Goal: Check status: Check status

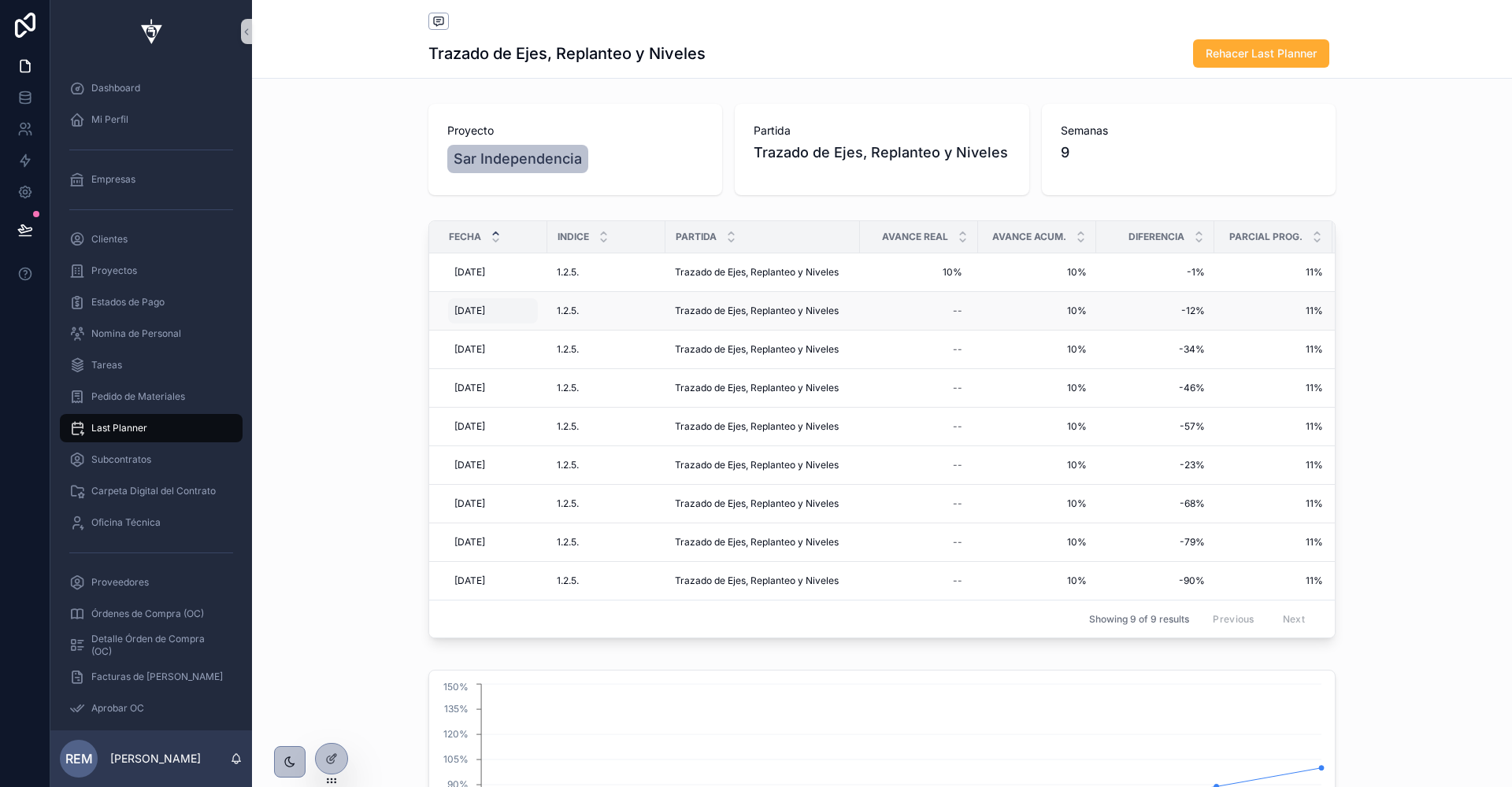
click at [468, 310] on span "[DATE]" at bounding box center [469, 311] width 30 height 12
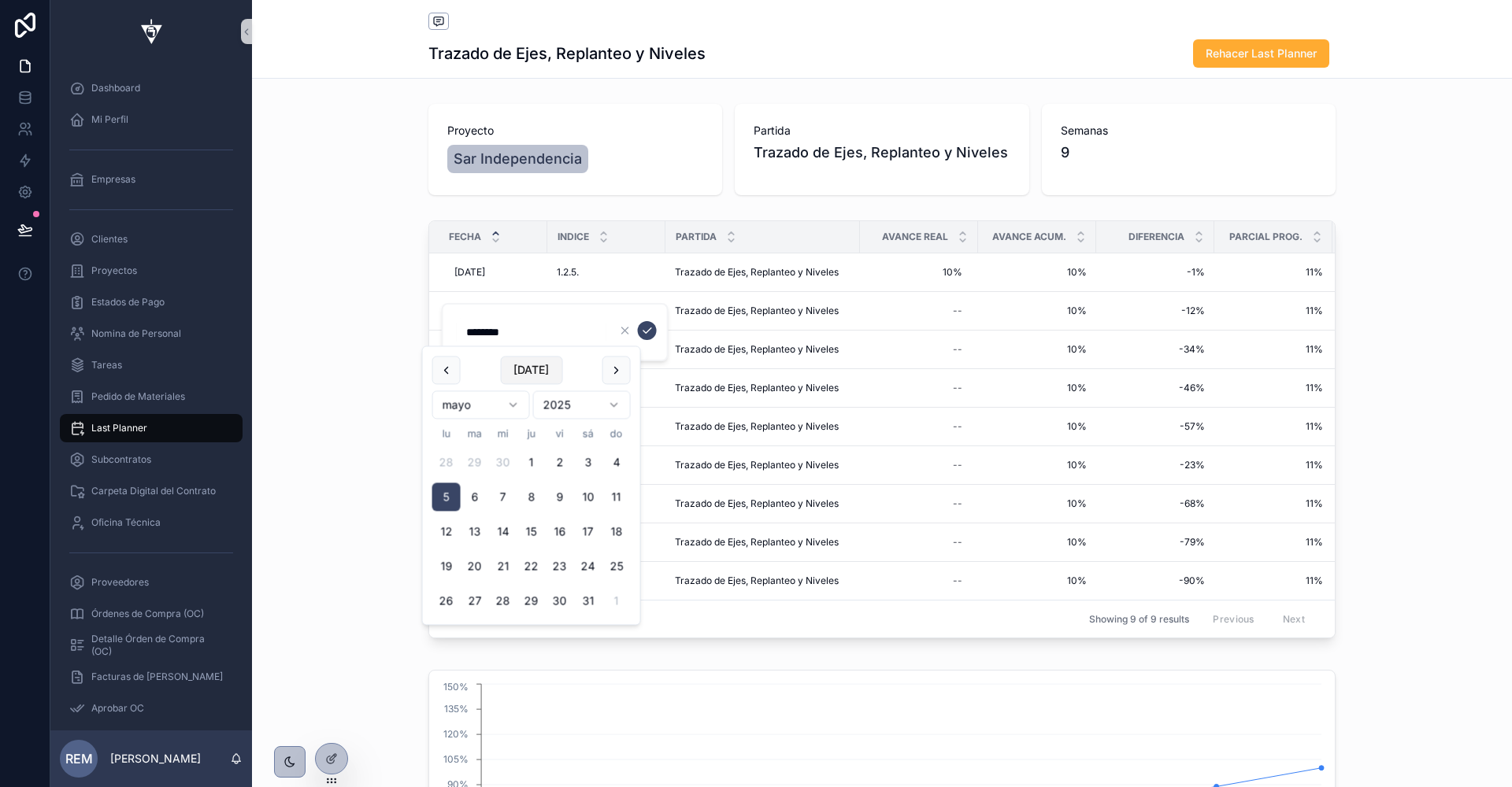
click at [536, 370] on button "[DATE]" at bounding box center [532, 370] width 62 height 28
click at [445, 459] on button "1" at bounding box center [447, 463] width 28 height 28
type input "********"
click at [650, 330] on icon "scrollable content" at bounding box center [647, 330] width 12 height 12
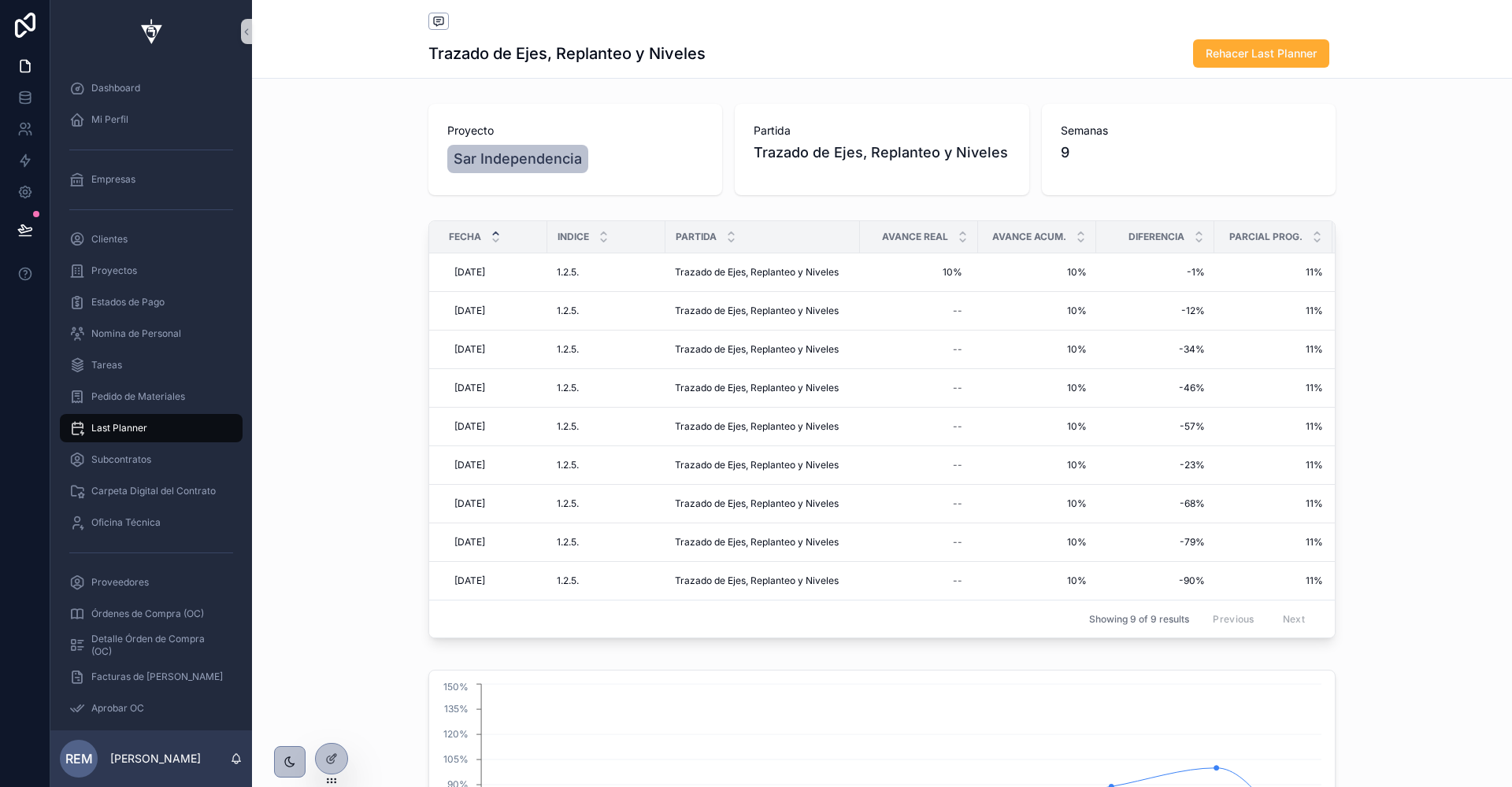
click at [287, 272] on div "Fecha Indice Partida Avance Real Avance Acum. Diferencia Parcial Prog. Acumulad…" at bounding box center [882, 433] width 1260 height 437
click at [106, 276] on span "Proyectos" at bounding box center [114, 271] width 45 height 12
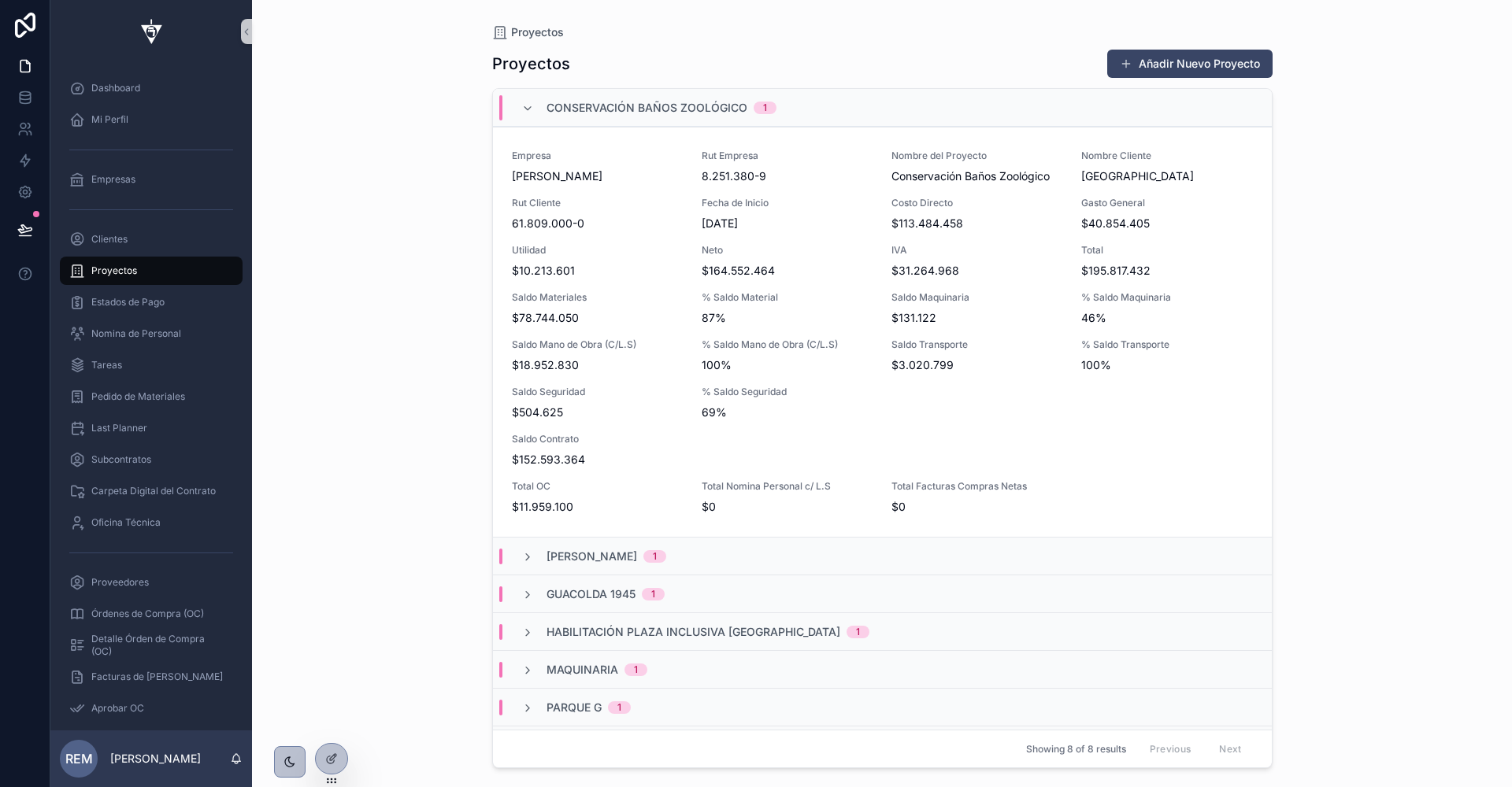
click at [557, 123] on div "Conservación Baños Zoológico 1" at bounding box center [882, 108] width 779 height 37
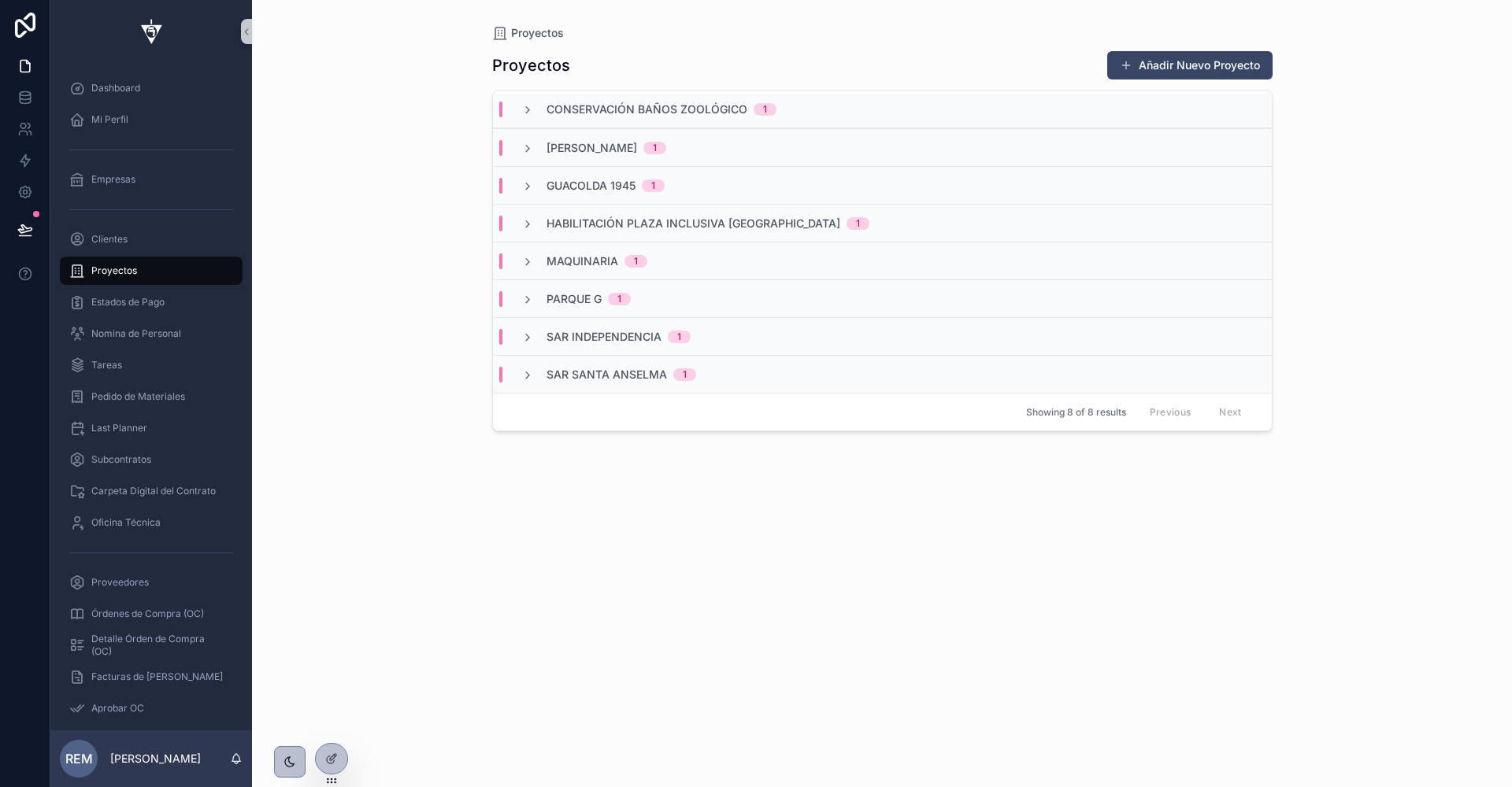
click at [577, 337] on span "Sar Independencia" at bounding box center [604, 337] width 115 height 16
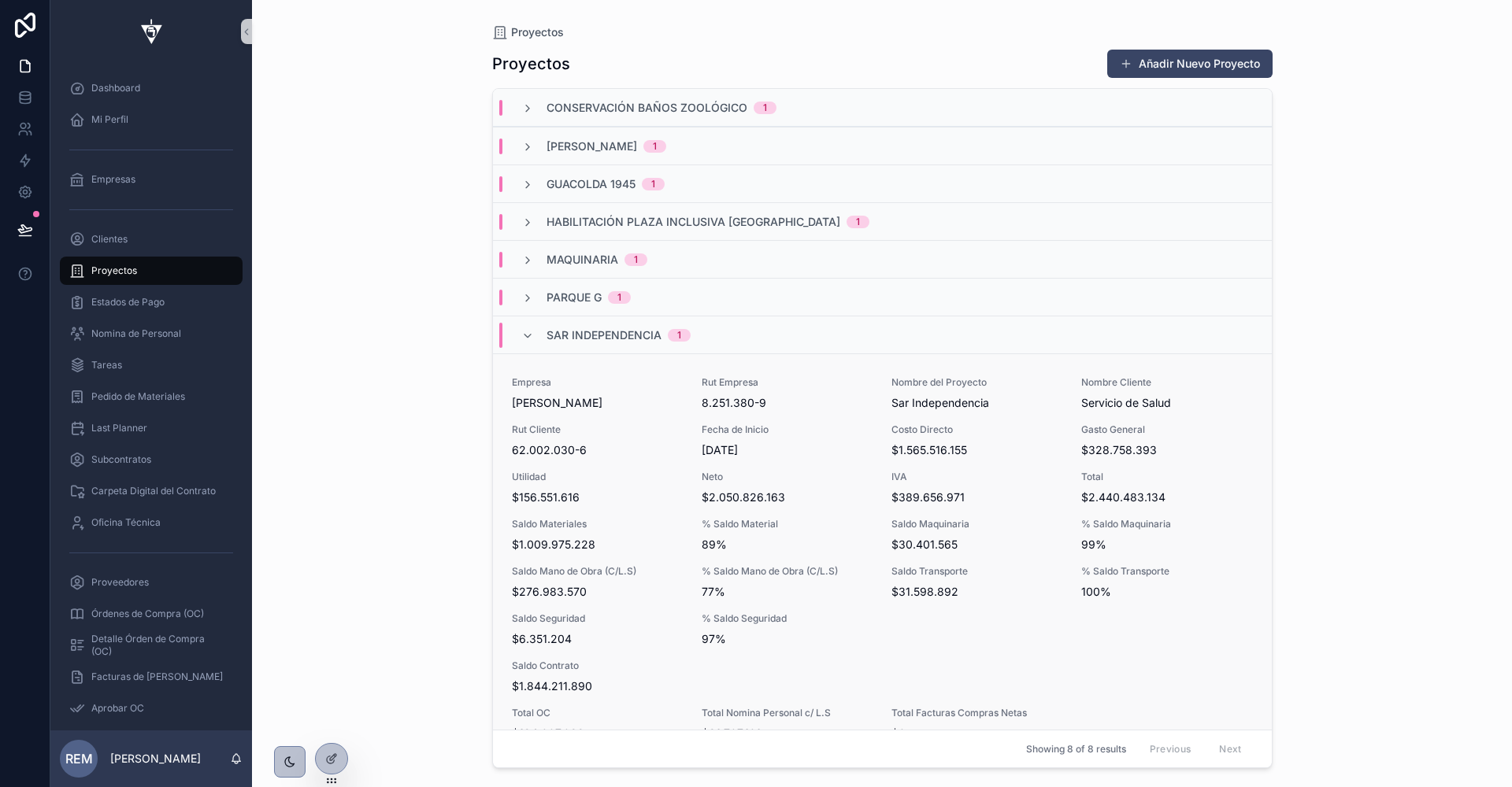
click at [601, 440] on div "Rut Cliente 62.002.030-6" at bounding box center [597, 441] width 171 height 35
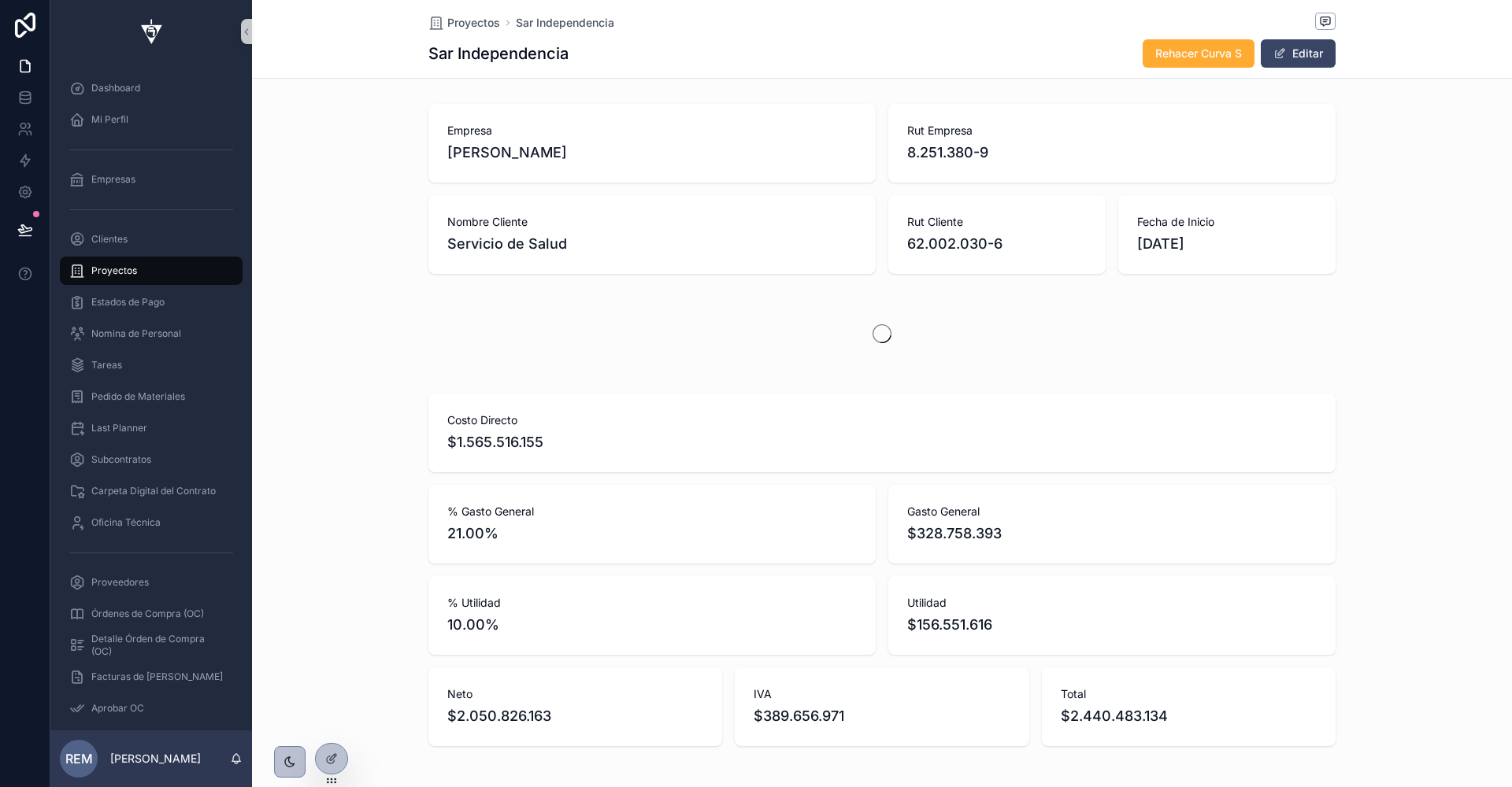
scroll to position [0, 906]
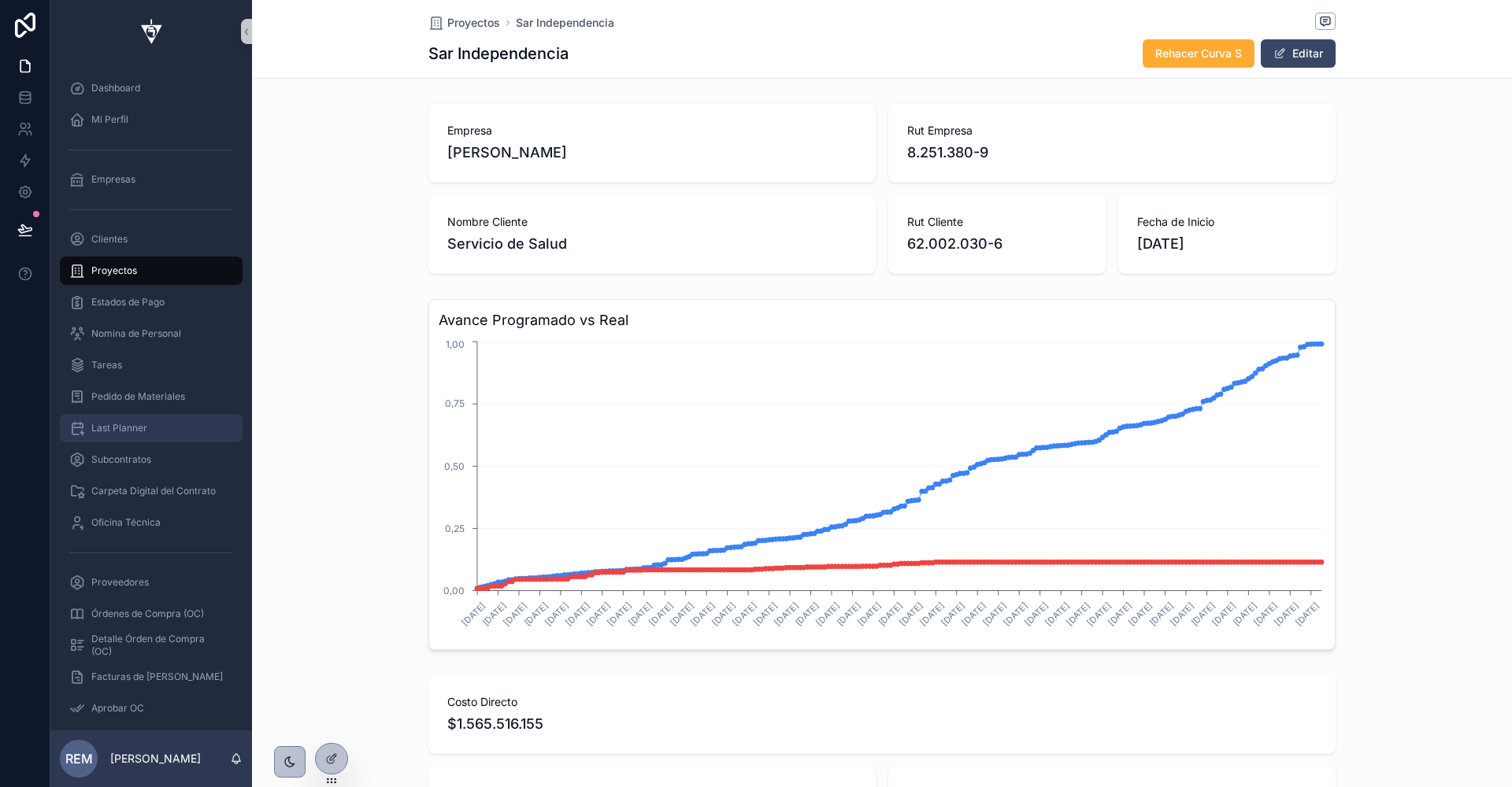
click at [114, 434] on span "Last Planner" at bounding box center [119, 428] width 56 height 12
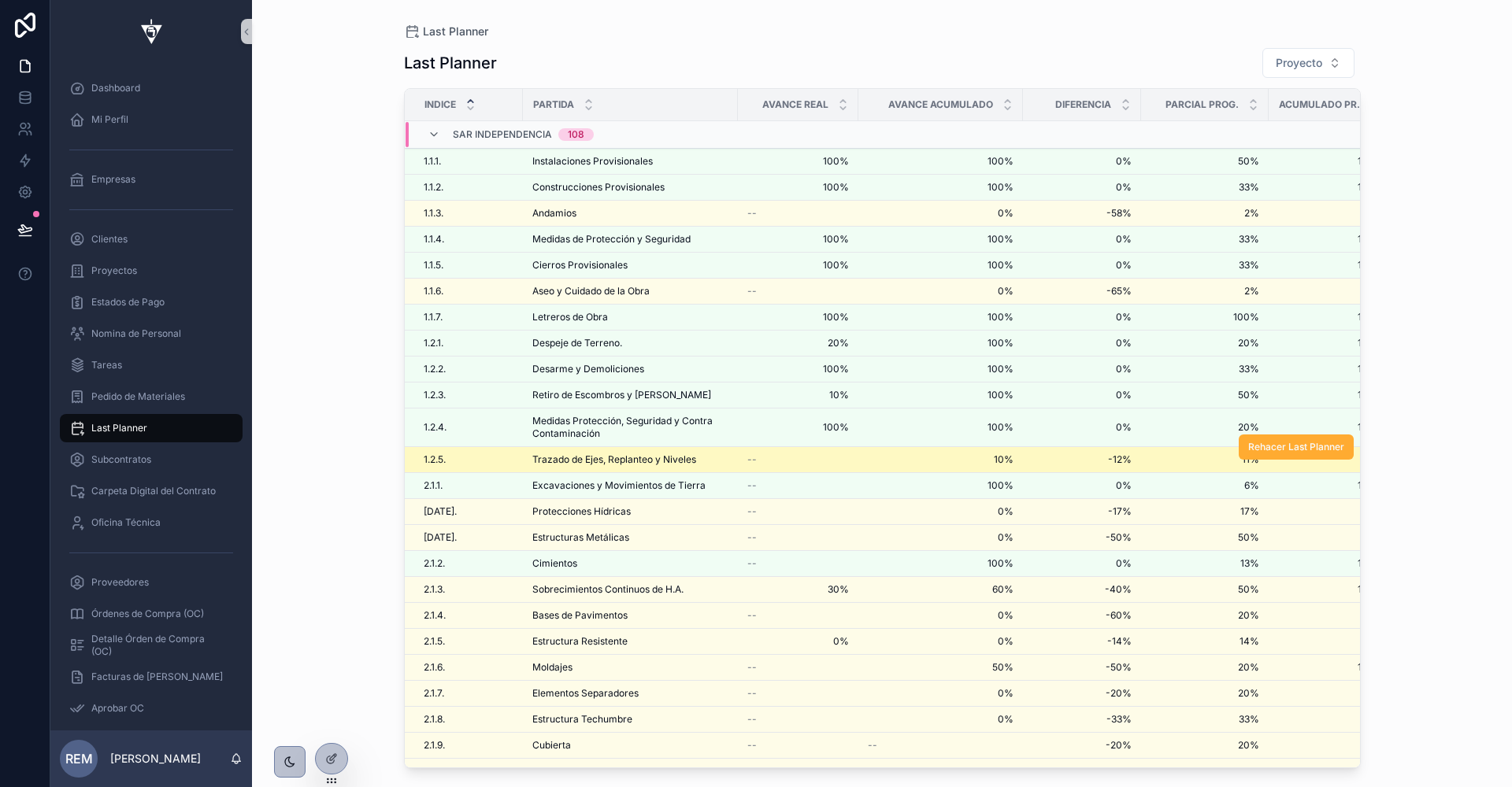
click at [588, 453] on span "Trazado de Ejes, Replanteo y Niveles" at bounding box center [614, 459] width 164 height 12
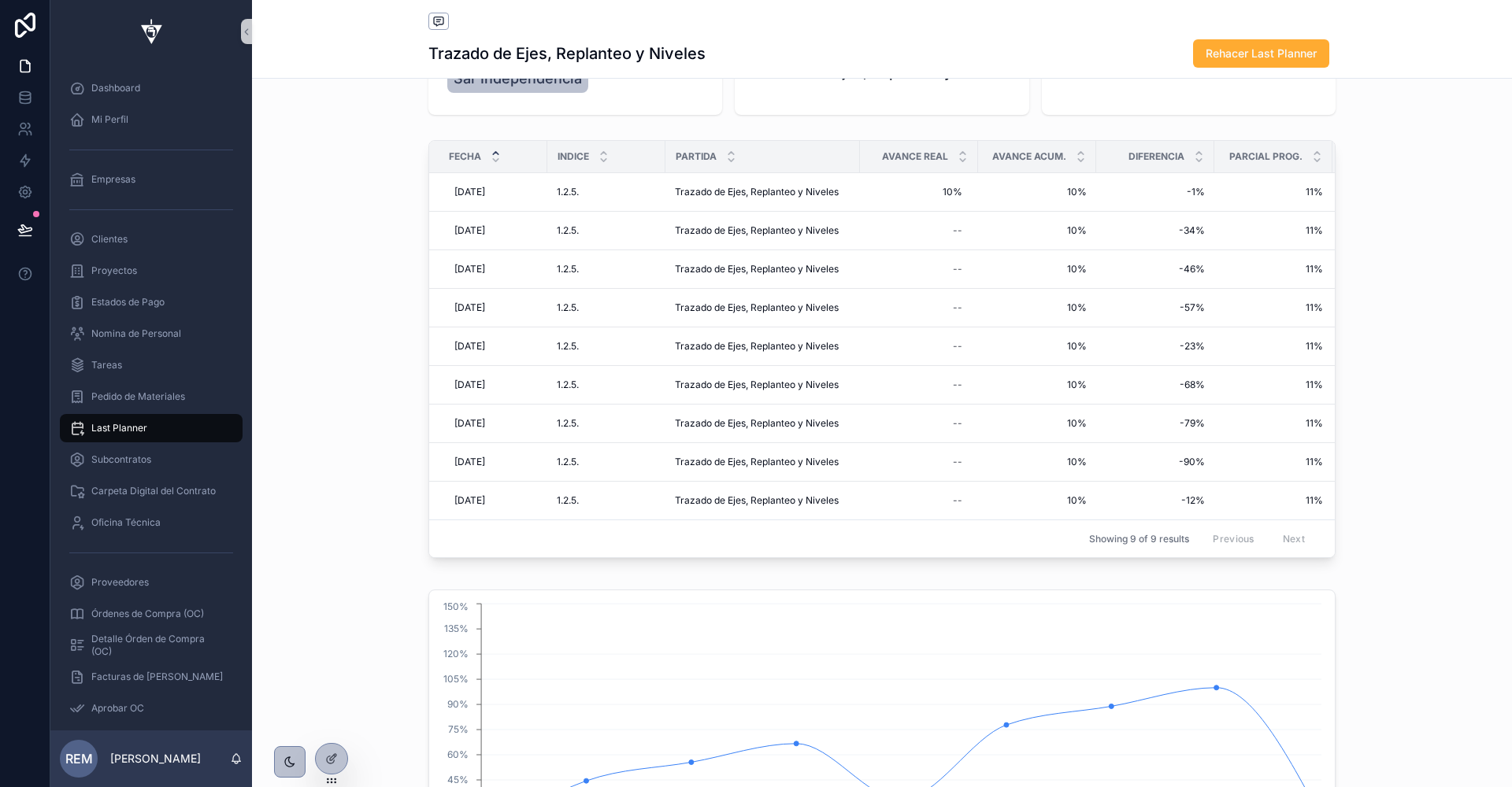
scroll to position [79, 0]
